Goal: Task Accomplishment & Management: Manage account settings

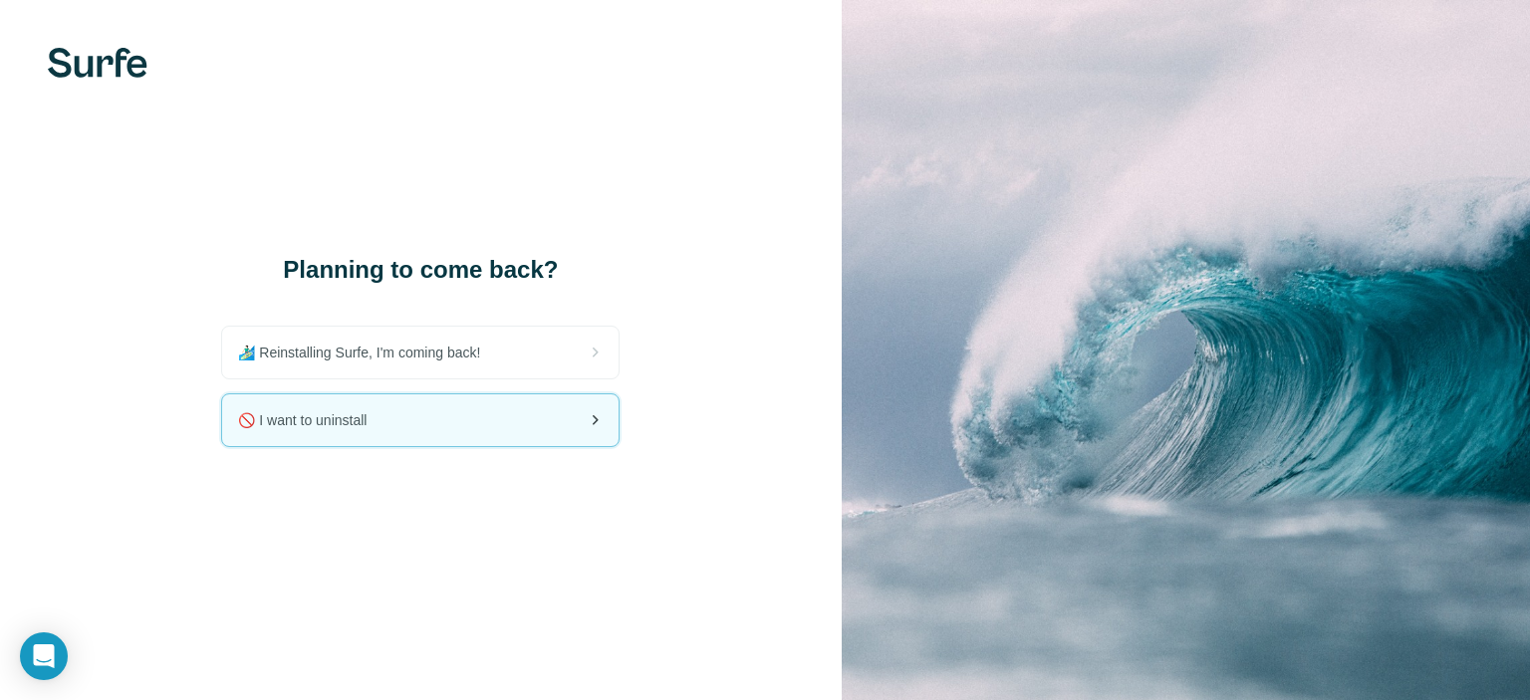
click at [475, 416] on div "🚫 I want to uninstall" at bounding box center [420, 421] width 397 height 52
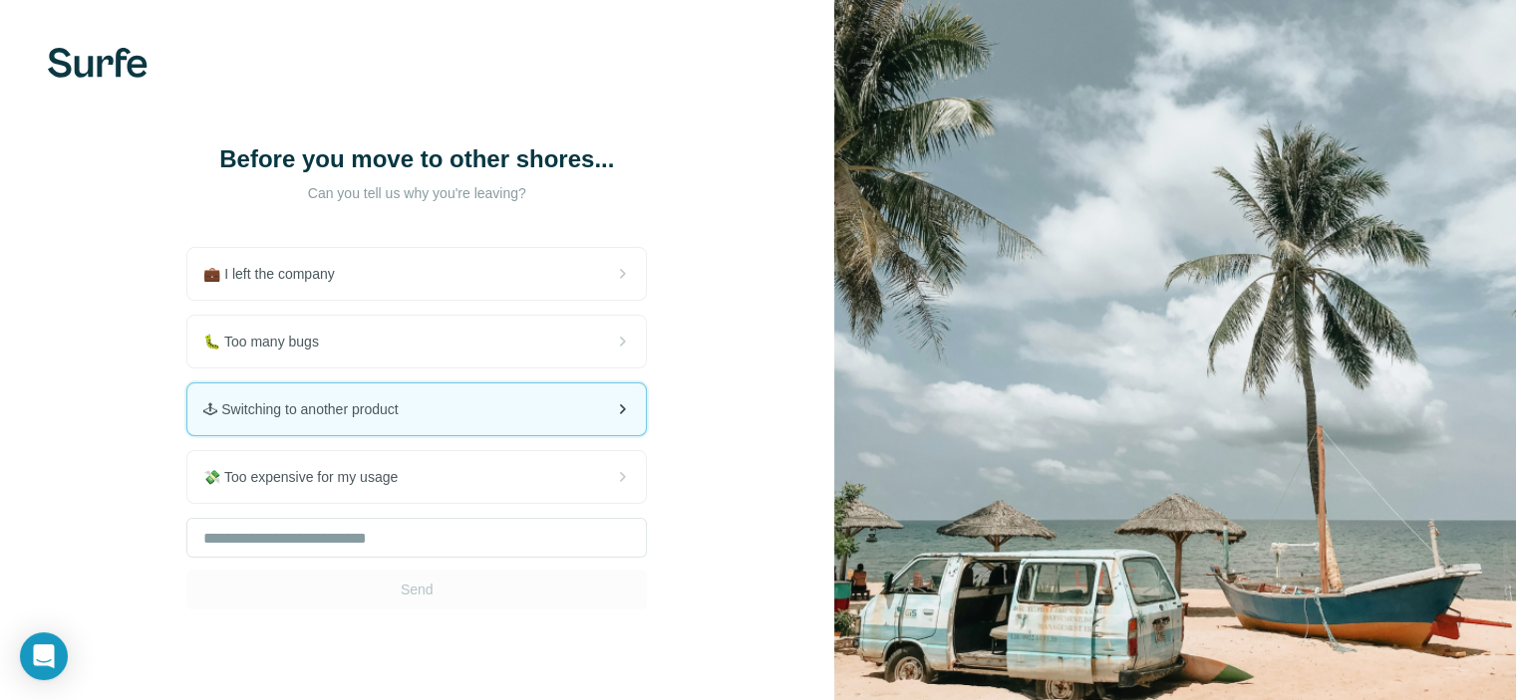
click at [470, 415] on div "🕹 Switching to another product" at bounding box center [416, 410] width 458 height 52
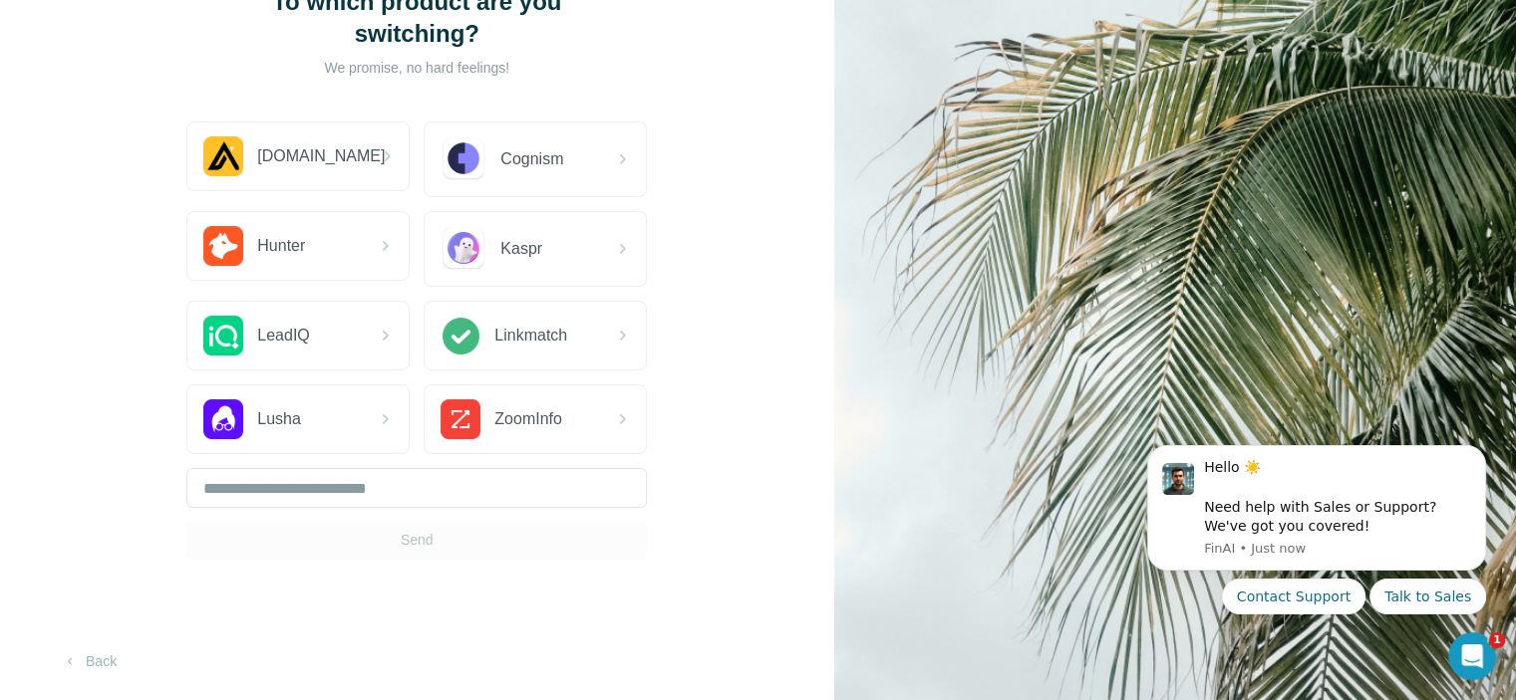
scroll to position [158, 0]
click at [297, 495] on input "text" at bounding box center [416, 487] width 460 height 40
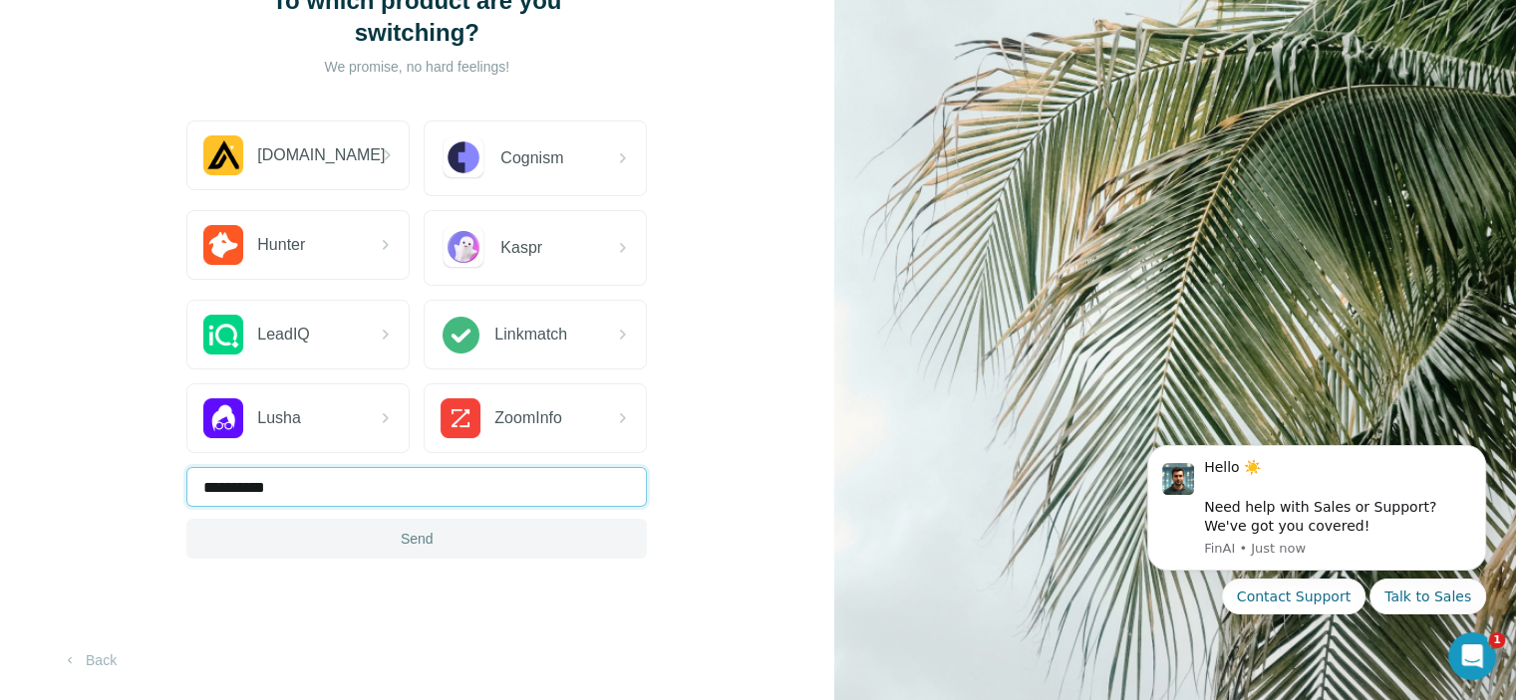
type input "**********"
click at [404, 545] on span "Send" at bounding box center [417, 539] width 33 height 20
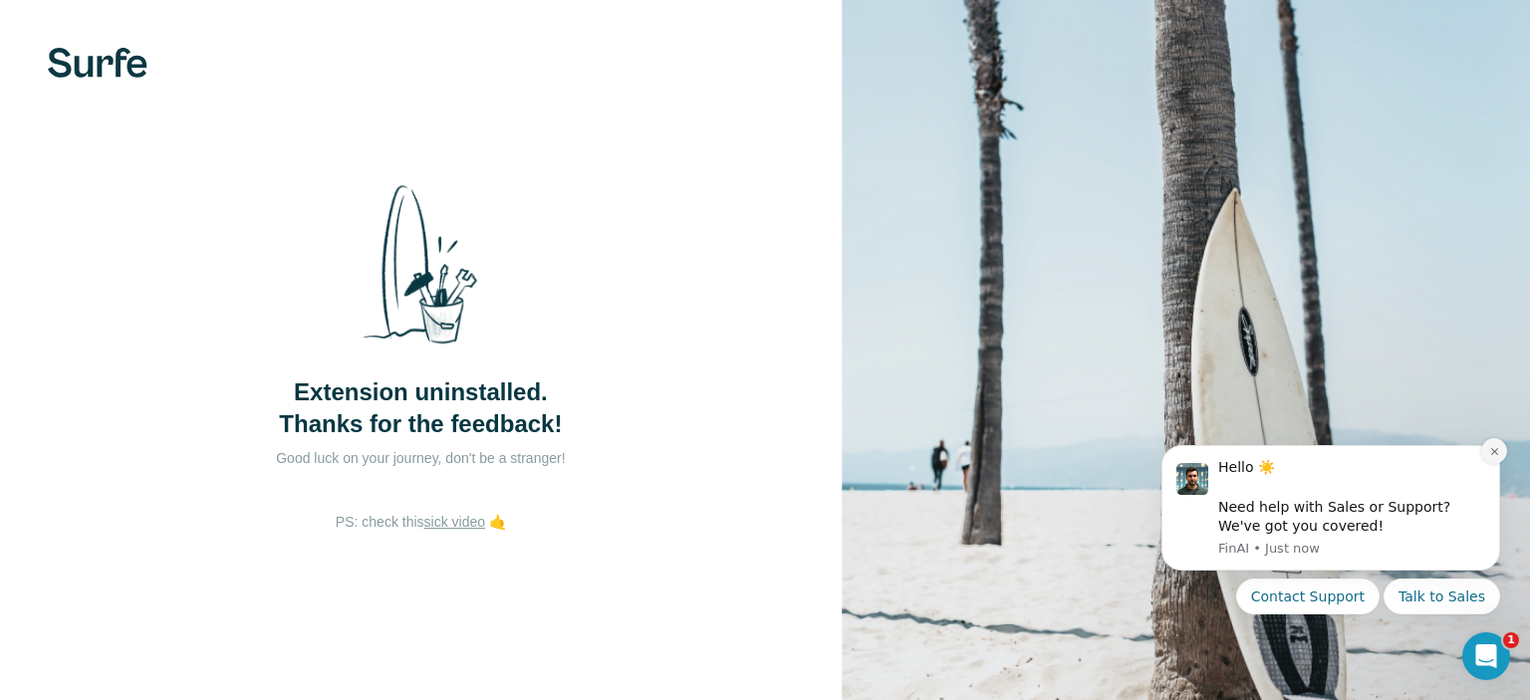
click at [1491, 456] on icon "Dismiss notification" at bounding box center [1495, 451] width 11 height 11
